Goal: Information Seeking & Learning: Learn about a topic

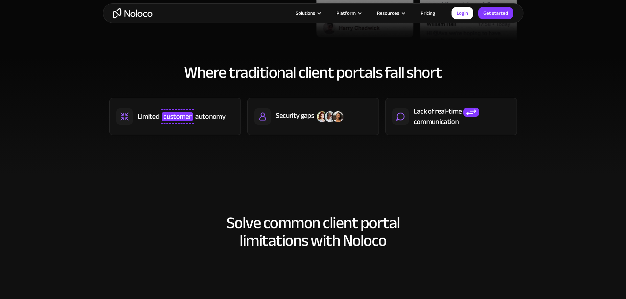
scroll to position [427, 0]
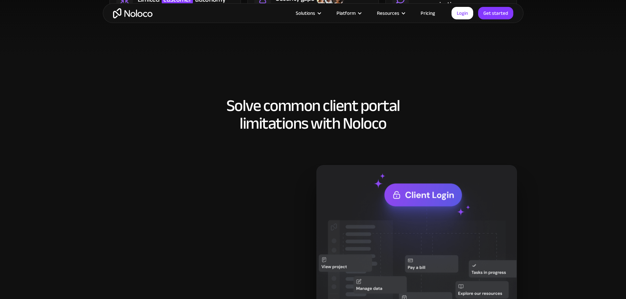
click at [358, 13] on div "Platform" at bounding box center [348, 13] width 40 height 9
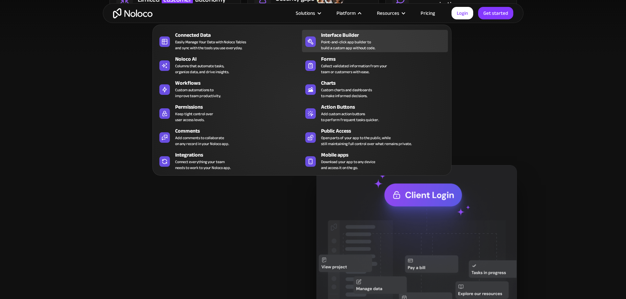
click at [362, 51] on div "Point-and-click app builder to build a custom app without code." at bounding box center [348, 45] width 54 height 12
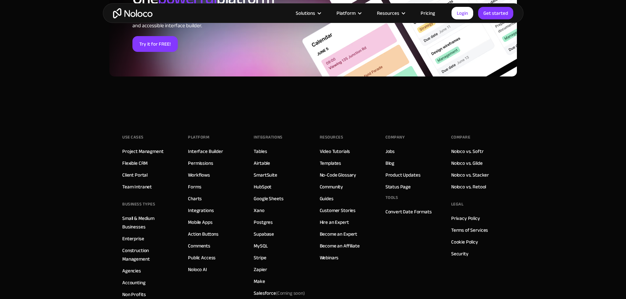
scroll to position [2235, 0]
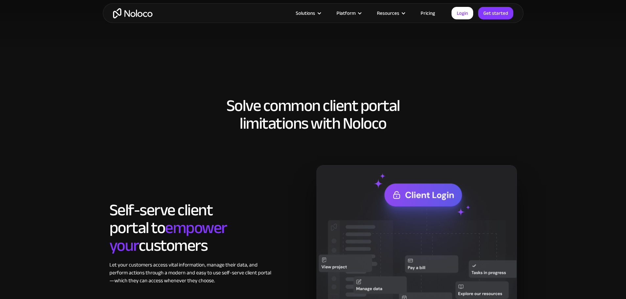
click at [134, 15] on img "home" at bounding box center [132, 13] width 39 height 10
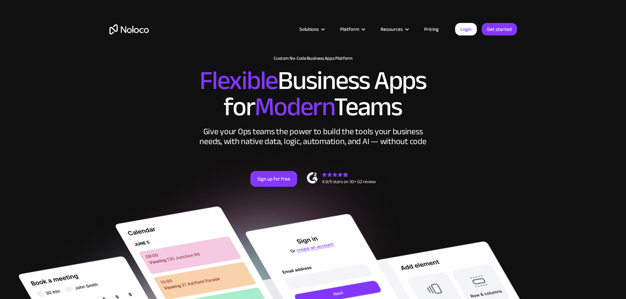
drag, startPoint x: 220, startPoint y: 66, endPoint x: 215, endPoint y: 67, distance: 5.7
